Goal: Information Seeking & Learning: Learn about a topic

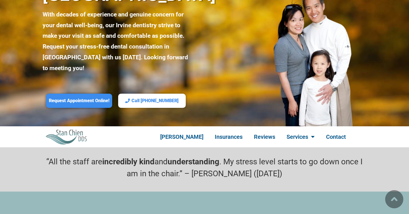
scroll to position [84, 0]
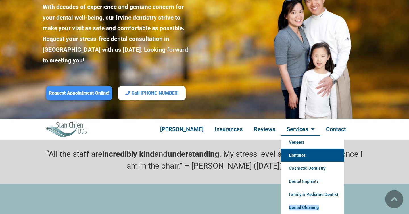
click at [292, 149] on link "Dentures" at bounding box center [312, 155] width 63 height 13
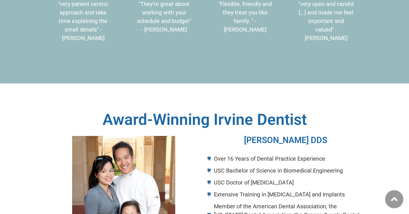
scroll to position [229, 0]
